Goal: Check status

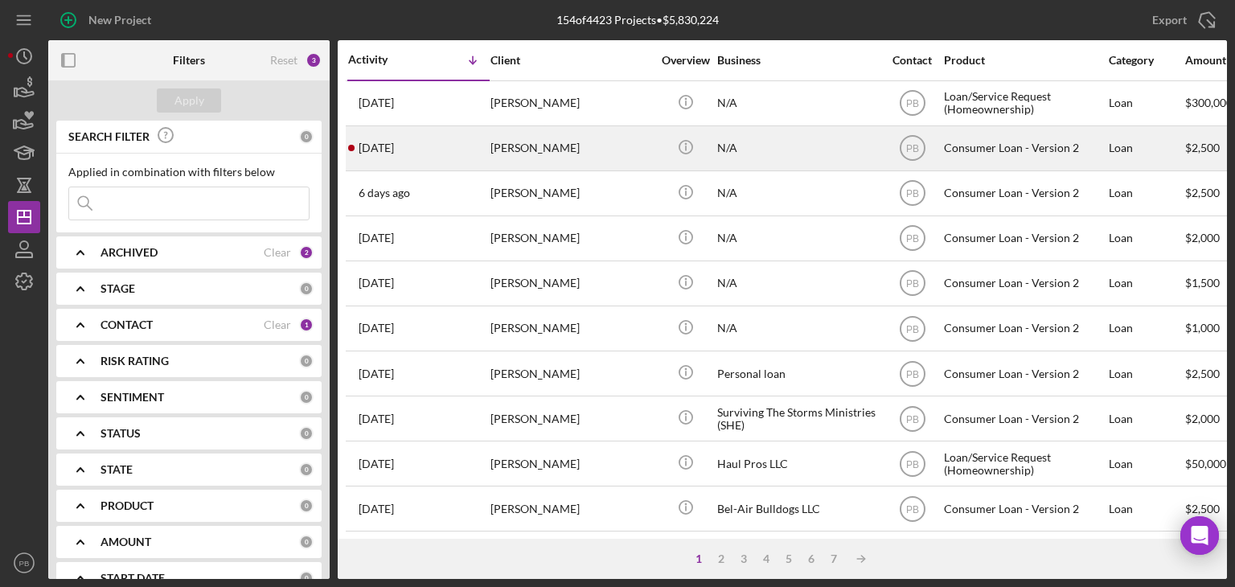
click at [495, 149] on div "[PERSON_NAME]" at bounding box center [570, 148] width 161 height 43
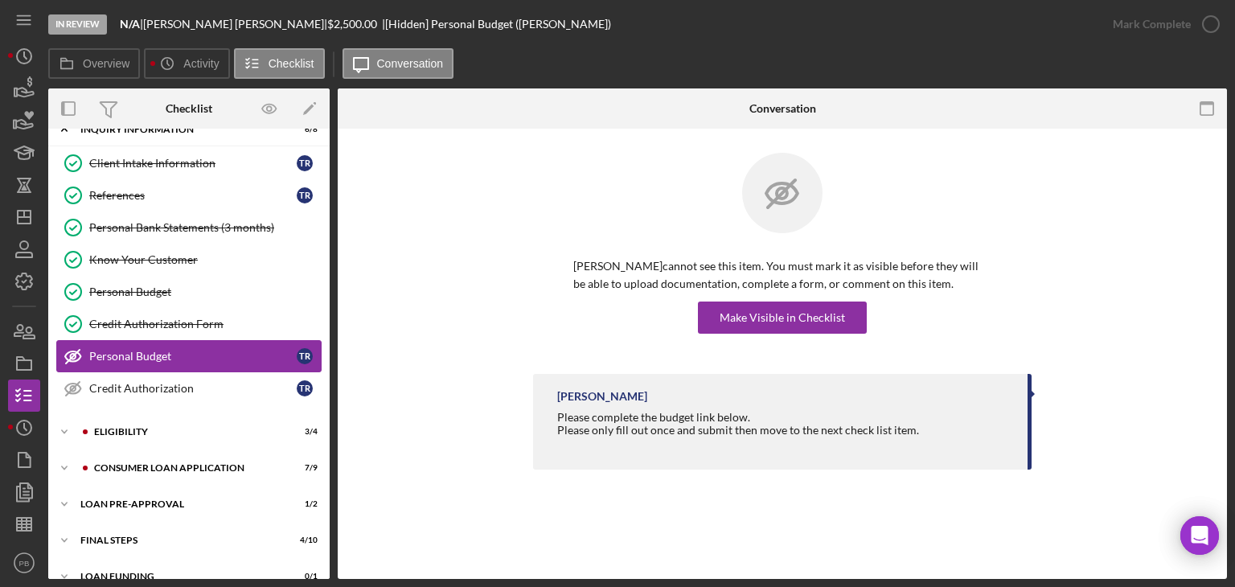
scroll to position [42, 0]
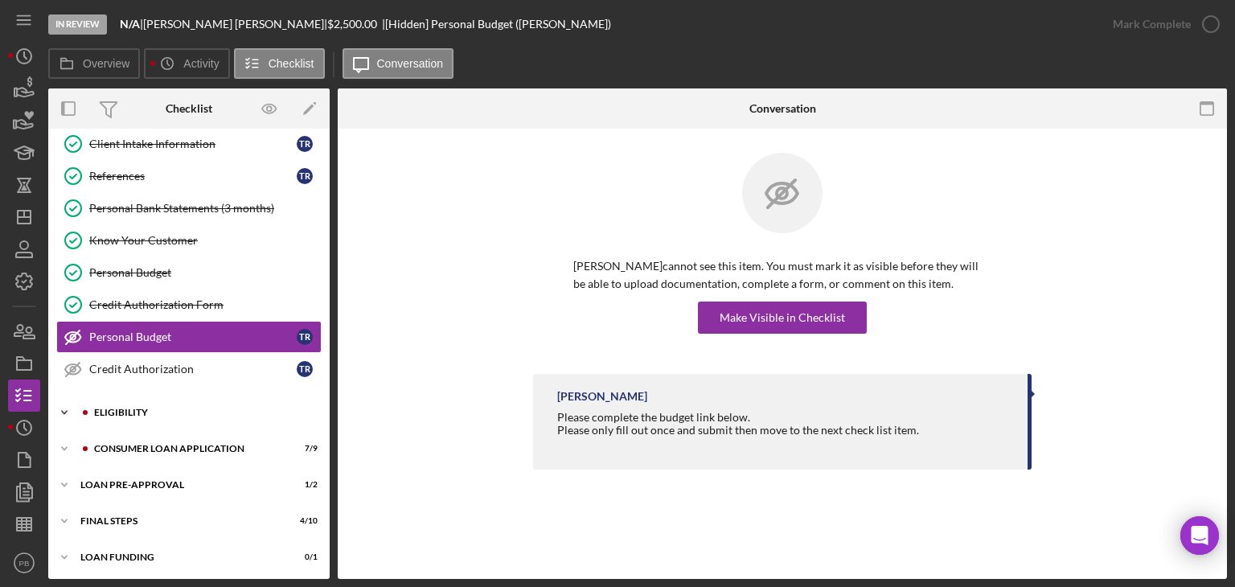
click at [129, 399] on div "Icon/Expander Eligibility 3 / 4" at bounding box center [188, 412] width 281 height 32
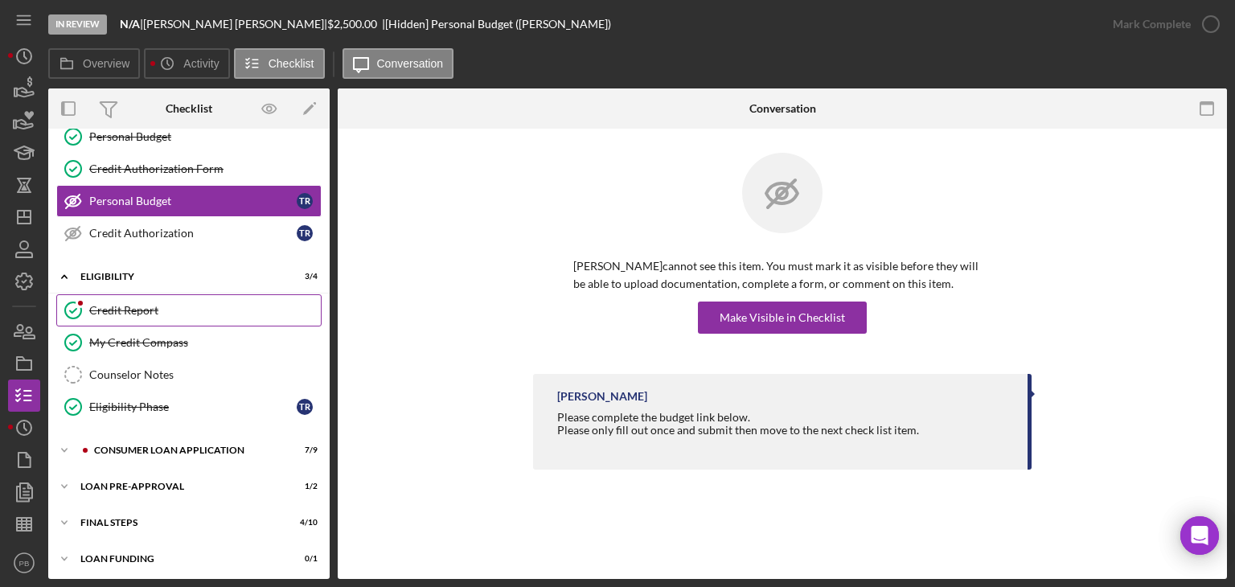
click at [135, 294] on link "Credit Report Credit Report" at bounding box center [188, 310] width 265 height 32
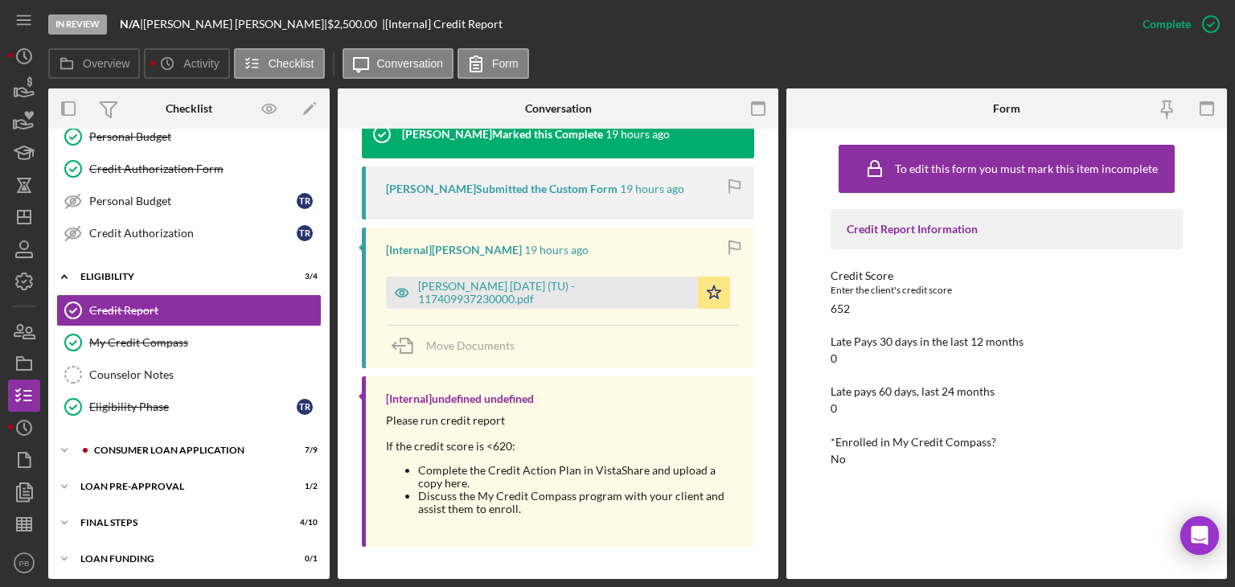
scroll to position [219, 0]
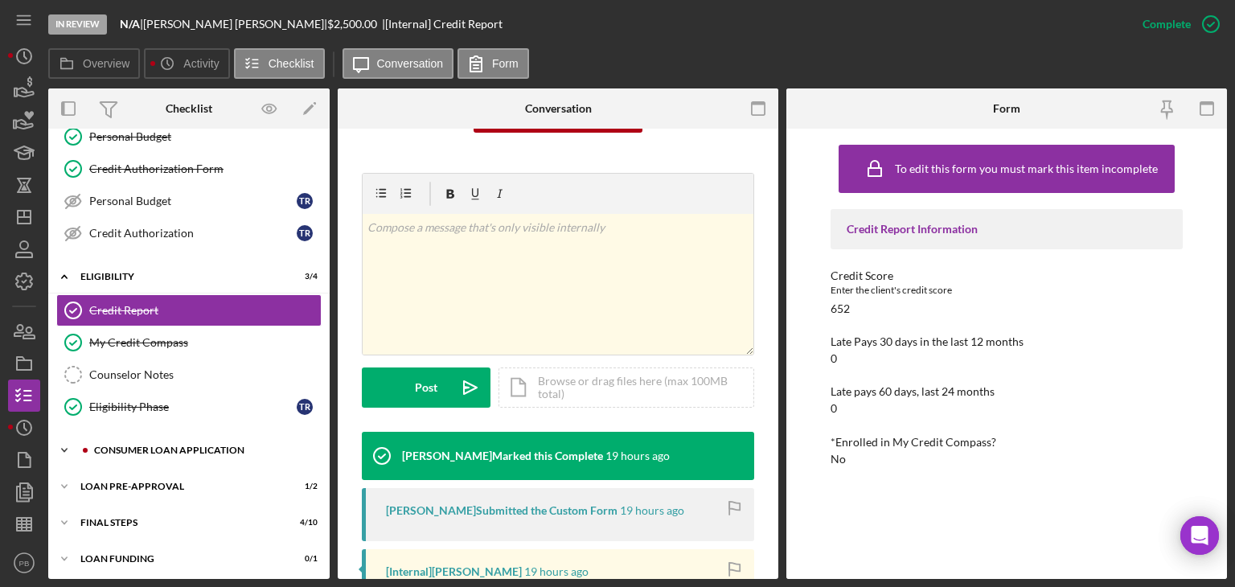
click at [121, 454] on div "Icon/Expander Consumer Loan Application 7 / 9" at bounding box center [188, 450] width 281 height 32
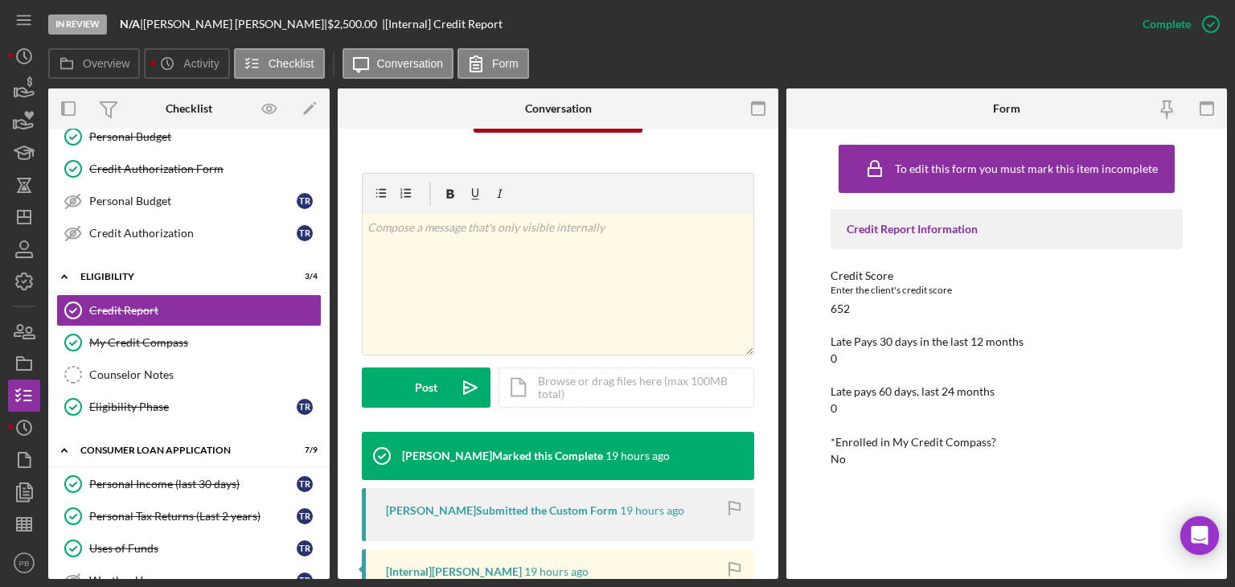
scroll to position [419, 0]
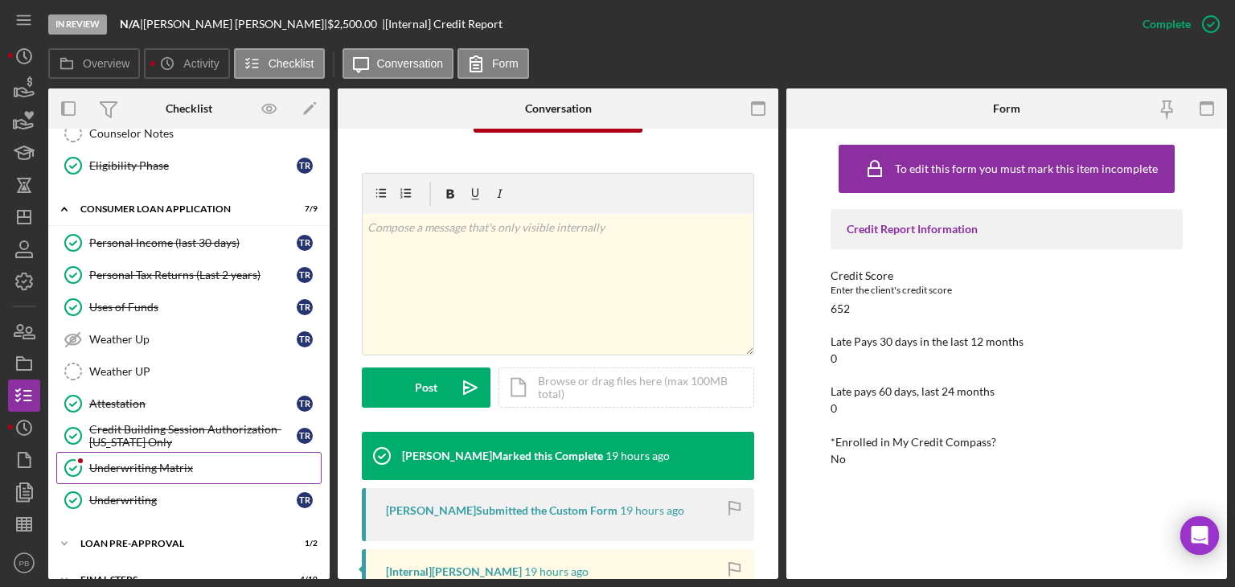
click at [147, 461] on div "Underwriting Matrix" at bounding box center [204, 467] width 231 height 13
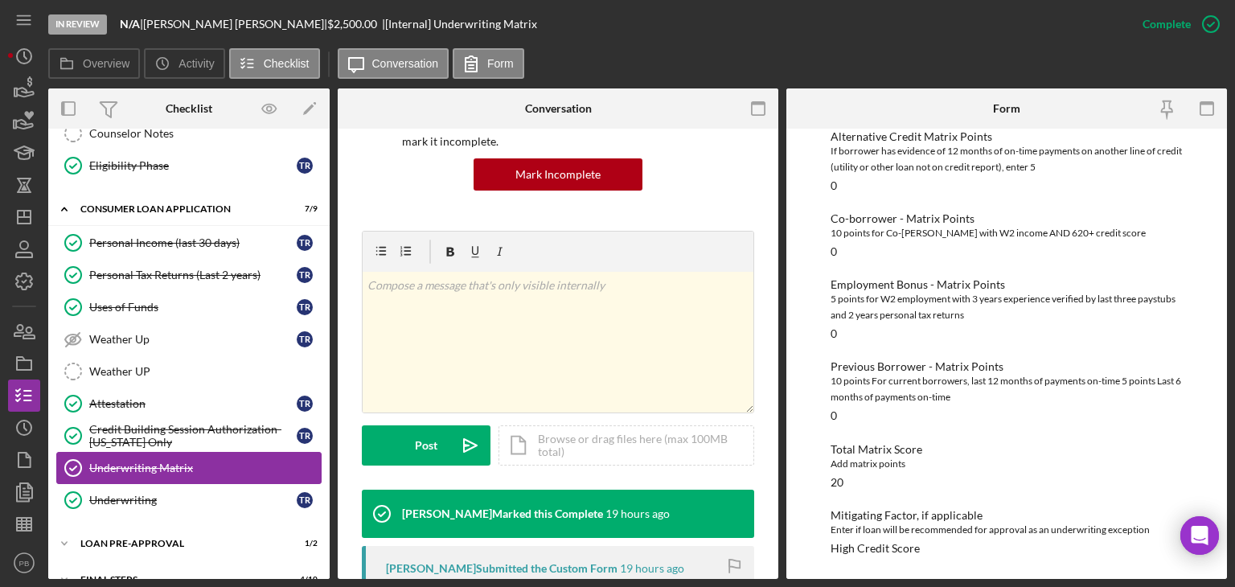
scroll to position [473, 0]
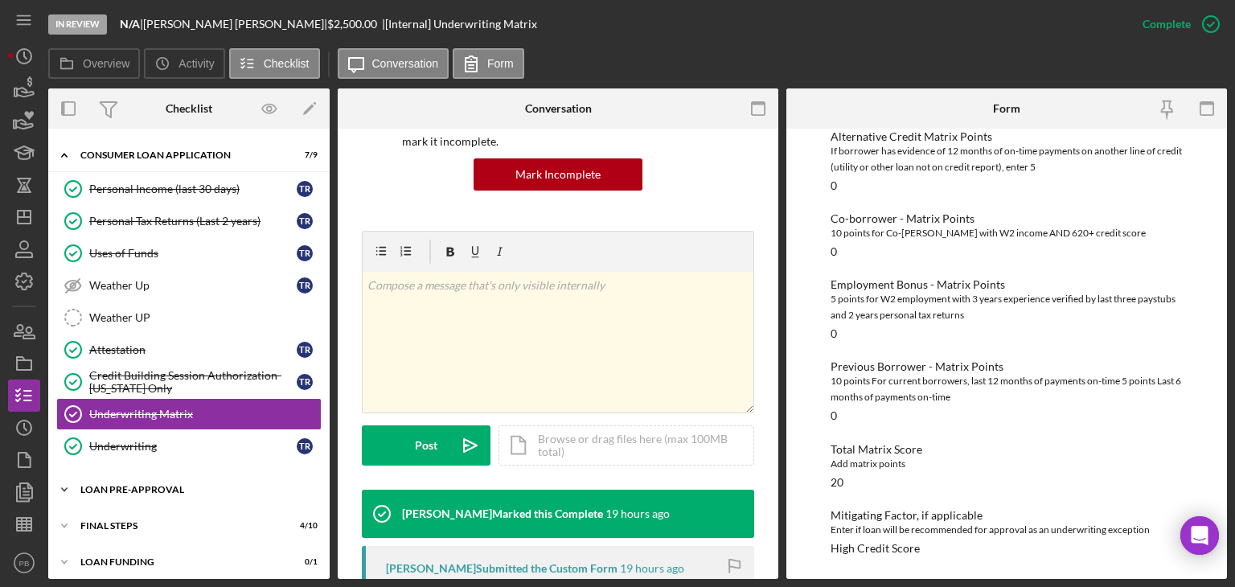
click at [153, 474] on div "Icon/Expander Loan Pre-Approval 1 / 2" at bounding box center [188, 489] width 281 height 32
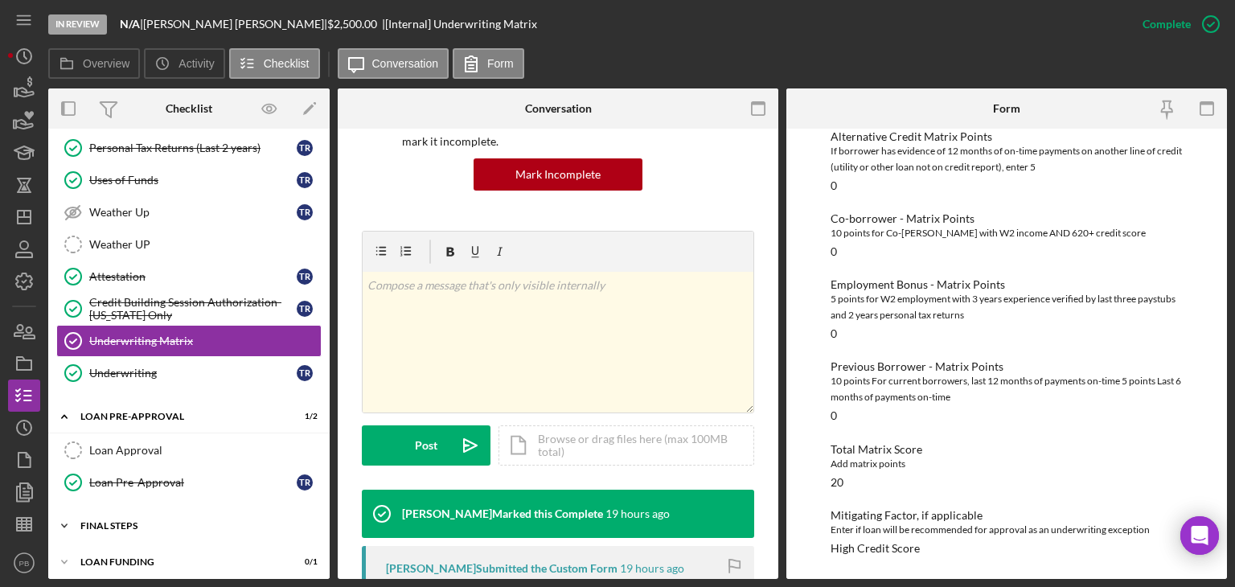
click at [133, 521] on div "FINAL STEPS" at bounding box center [194, 526] width 229 height 10
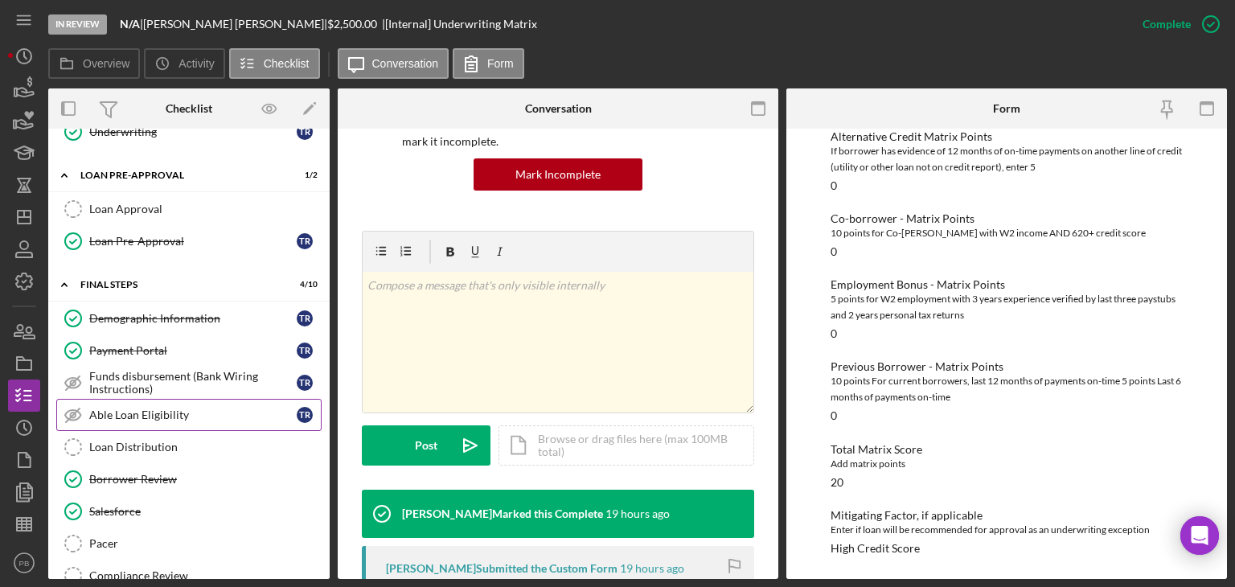
scroll to position [385, 0]
